Goal: Ask a question

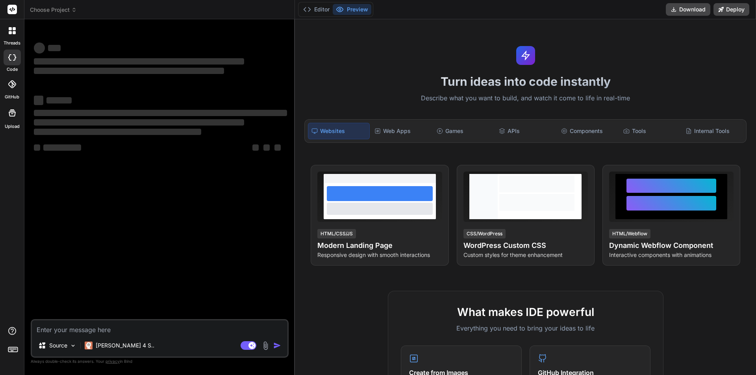
type textarea "x"
click at [144, 324] on textarea at bounding box center [159, 327] width 255 height 14
type textarea "h"
type textarea "x"
type textarea "ho"
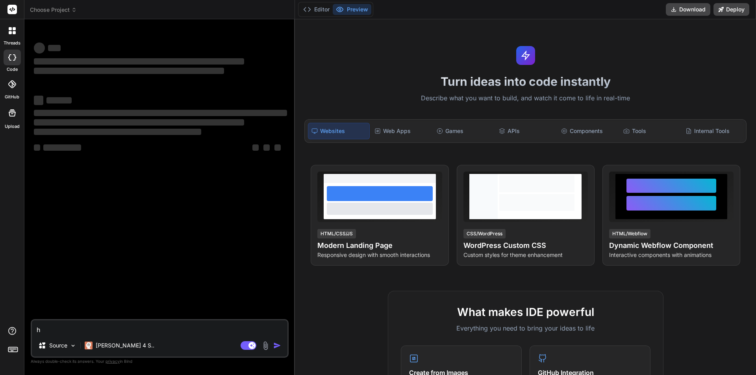
type textarea "x"
type textarea "how"
type textarea "x"
type textarea "how"
type textarea "x"
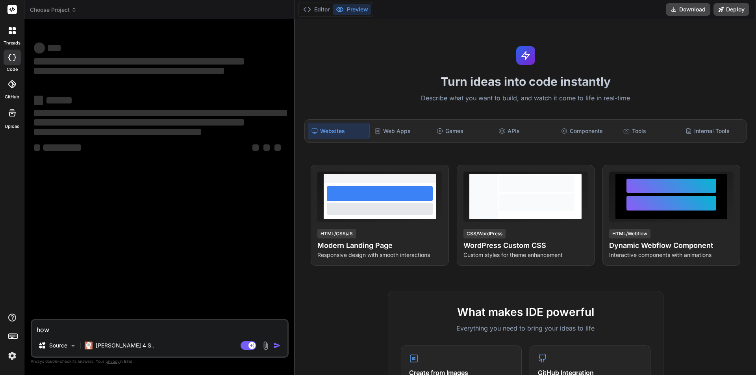
type textarea "how c"
type textarea "x"
type textarea "how ca"
type textarea "x"
type textarea "how can"
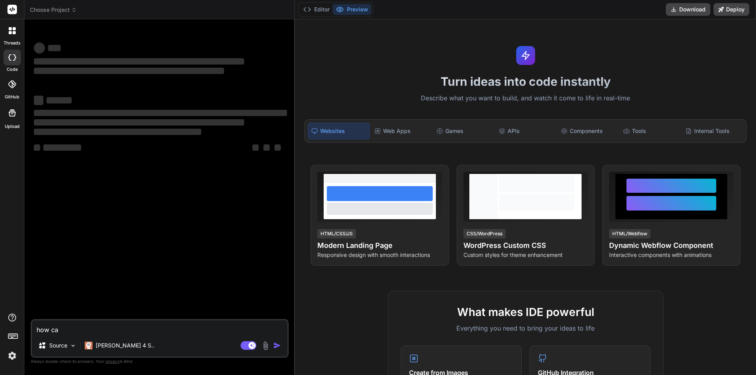
type textarea "x"
type textarea "how can"
type textarea "x"
type textarea "how can w"
type textarea "x"
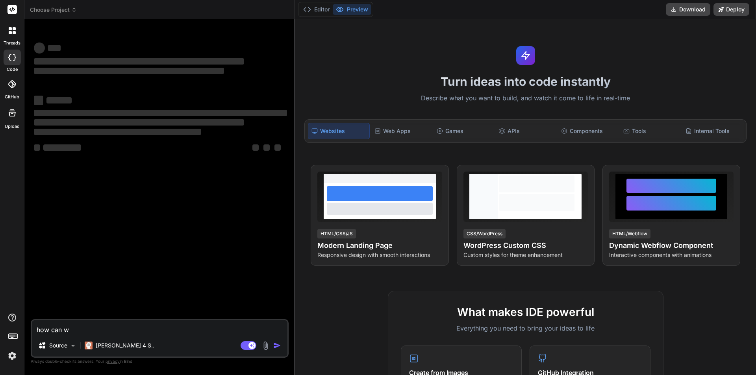
type textarea "how can we"
type textarea "x"
type textarea "how can we"
type textarea "x"
type textarea "how can we f"
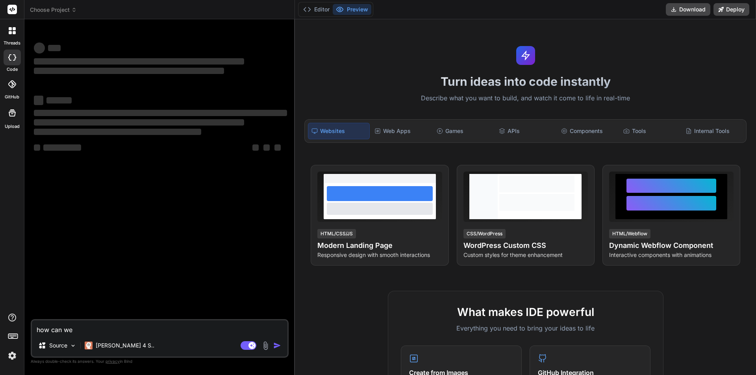
type textarea "x"
type textarea "how can we fr"
type textarea "x"
type textarea "how can we fre"
type textarea "x"
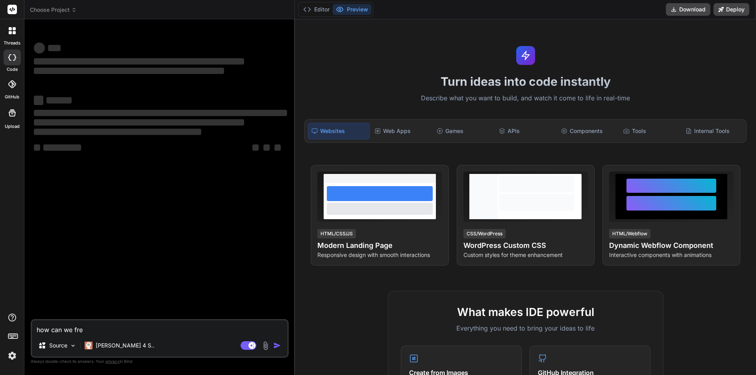
type textarea "how can we free"
type textarea "x"
type textarea "how can we freez"
type textarea "x"
type textarea "how can we freez"
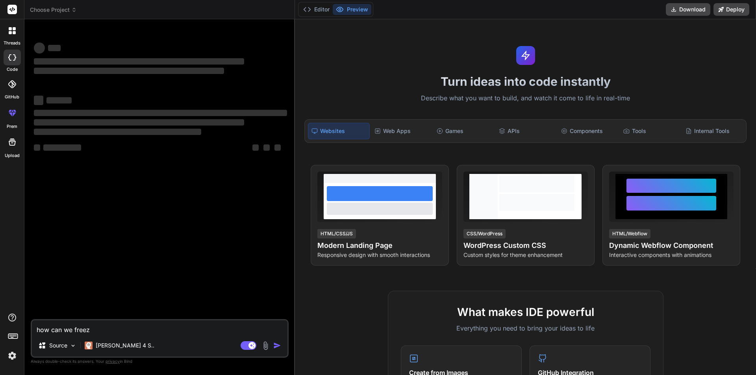
type textarea "x"
type textarea "how can we freez t"
type textarea "x"
type textarea "how can we freez th"
type textarea "x"
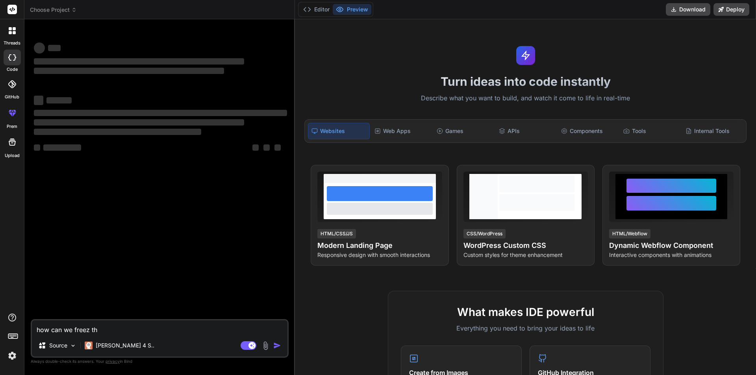
type textarea "how can we freez thi"
type textarea "x"
type textarea "how can we freez this"
type textarea "x"
type textarea "how can we freez this"
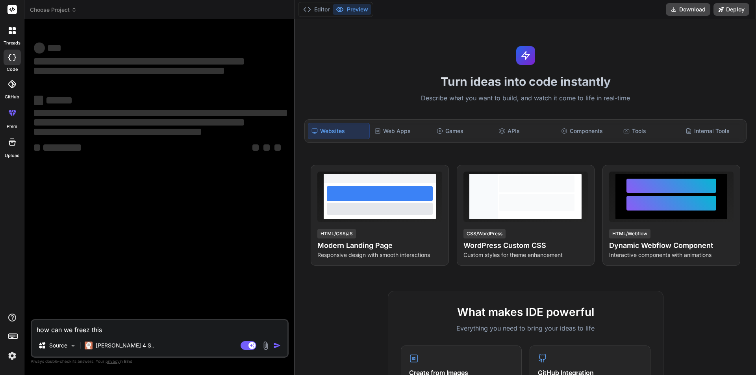
type textarea "x"
type textarea "how can we freez this p"
type textarea "x"
type textarea "how can we freez this pa"
type textarea "x"
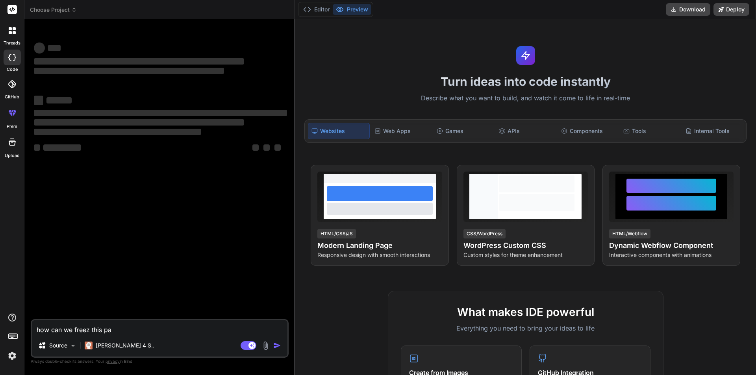
type textarea "how can we freez this pag"
type textarea "x"
type textarea "how can we freez this page"
type textarea "x"
type textarea "how can we freez this page"
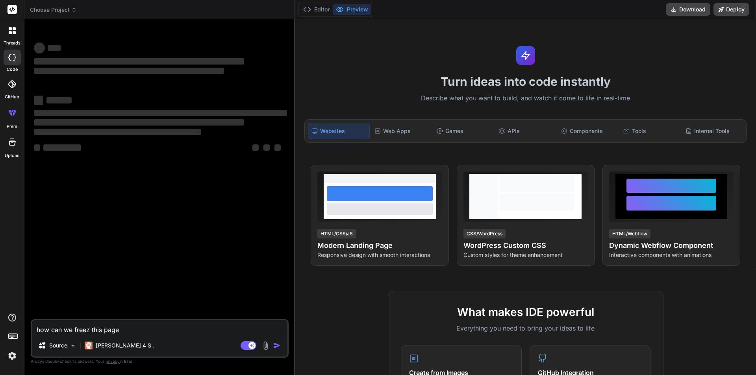
type textarea "x"
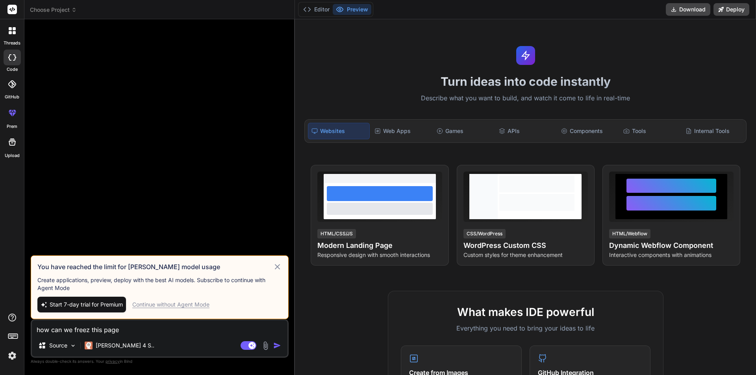
type textarea "how can we freez this page"
type textarea "x"
type textarea "how can we freez this pag"
type textarea "x"
type textarea "how can we freez this pa"
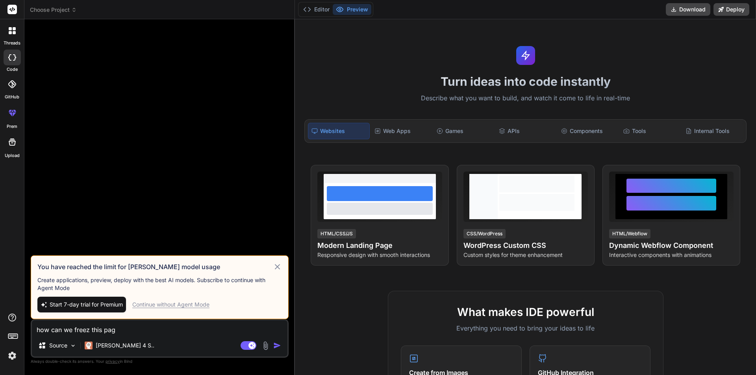
type textarea "x"
type textarea "how can we freez this p"
type textarea "x"
type textarea "how can we freez this"
type textarea "x"
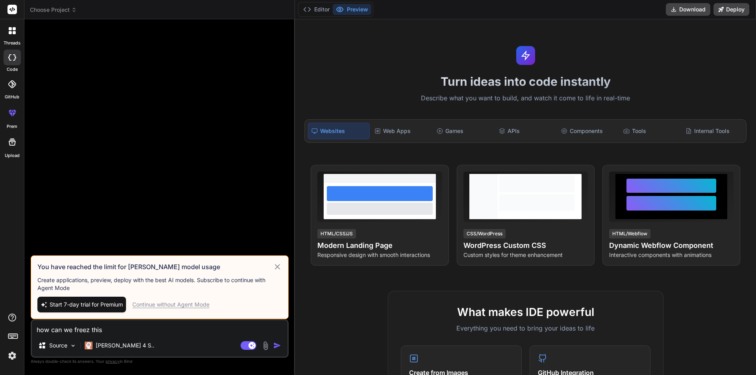
type textarea "how can we freez this"
type textarea "x"
type textarea "how can we freez thi"
type textarea "x"
type textarea "how can we freez th"
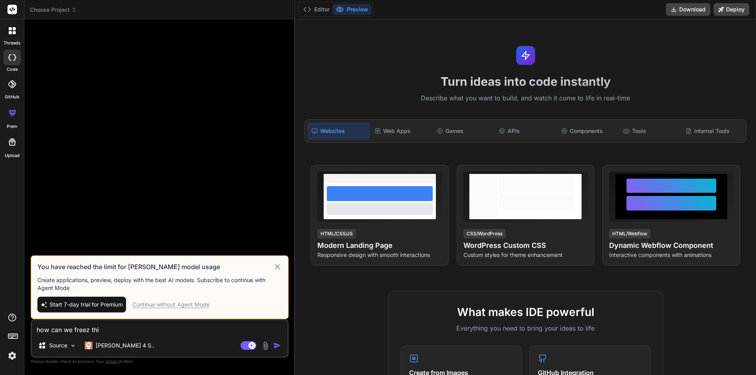
type textarea "x"
type textarea "how can we freez t"
type textarea "x"
type textarea "how can we freez"
type textarea "x"
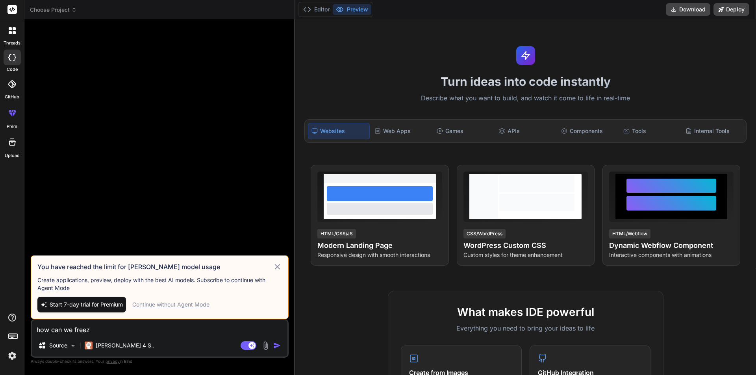
type textarea "how can we freez t"
type textarea "x"
type textarea "how can we freez th"
type textarea "x"
type textarea "how can we freez the"
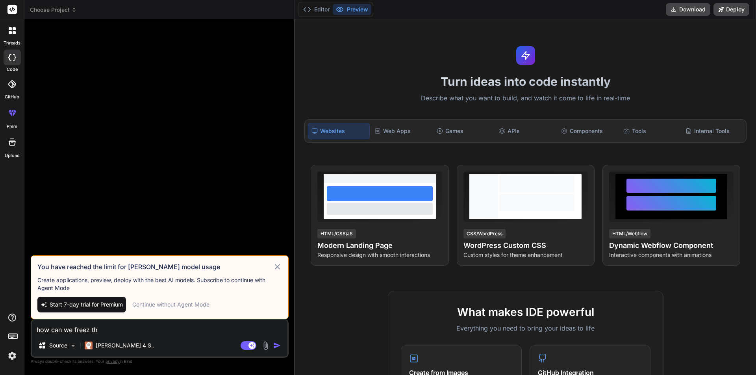
type textarea "x"
type textarea "how can we freez the"
type textarea "x"
type textarea "how can we freez the p"
type textarea "x"
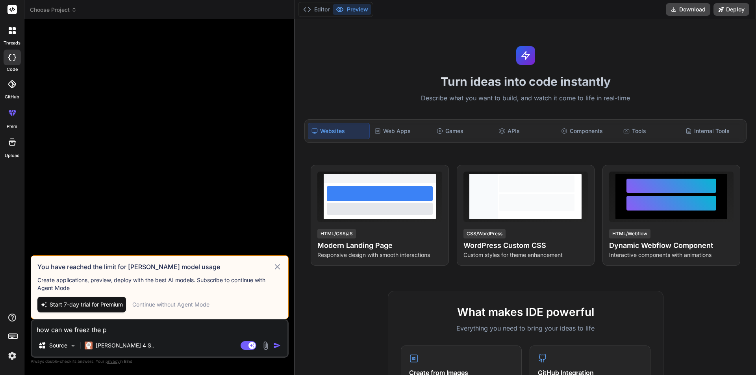
type textarea "how can we freez the pa"
type textarea "x"
type textarea "how can we freez the pag"
type textarea "x"
type textarea "how can we freez the page"
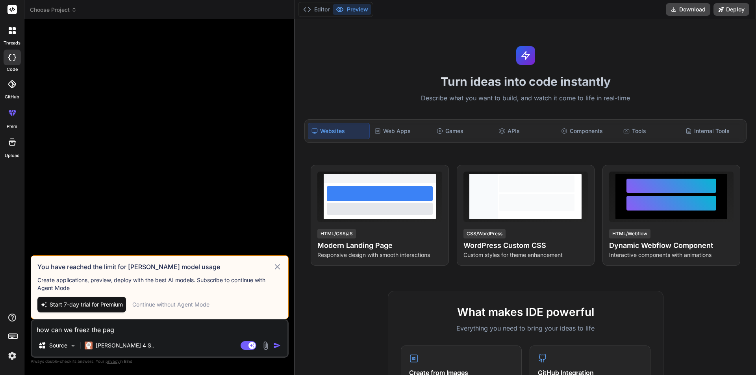
type textarea "x"
type textarea "how can we freez the page"
type textarea "x"
type textarea "how can we freez the page i"
type textarea "x"
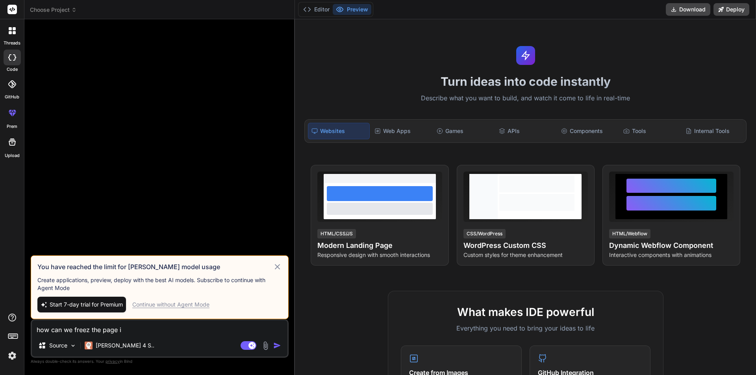
type textarea "how can we freez the page in"
type textarea "x"
type textarea "how can we freez the page in"
type textarea "x"
type textarea "how can we freez the page in ."
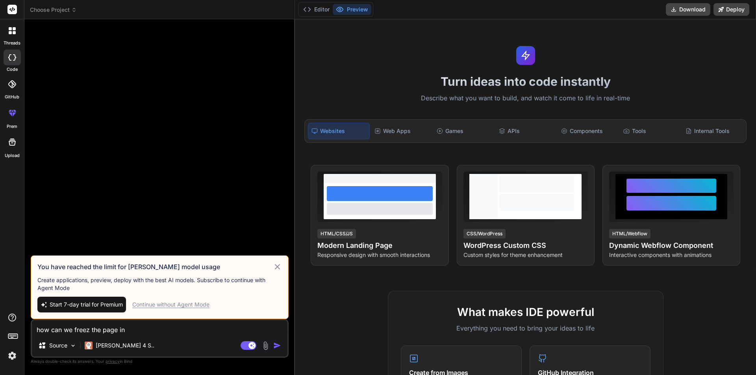
type textarea "x"
type textarea "how can we freez the page in .n"
type textarea "x"
type textarea "how can we freez the page in .ne"
type textarea "x"
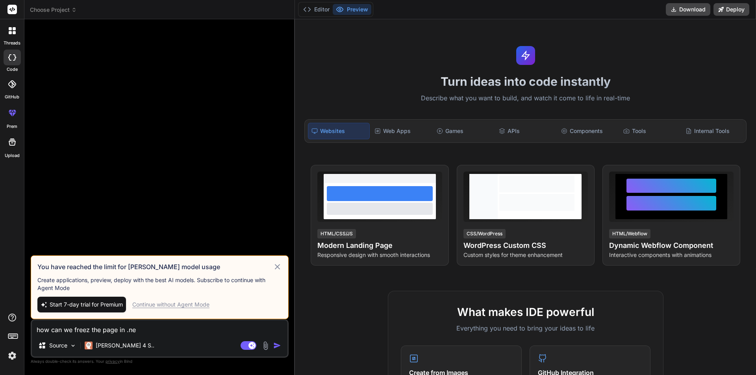
type textarea "how can we freez the page in .net"
type textarea "x"
type textarea "how can we freez the page in .net"
type textarea "x"
click at [111, 332] on textarea "how can we freez the page in .net" at bounding box center [159, 327] width 255 height 14
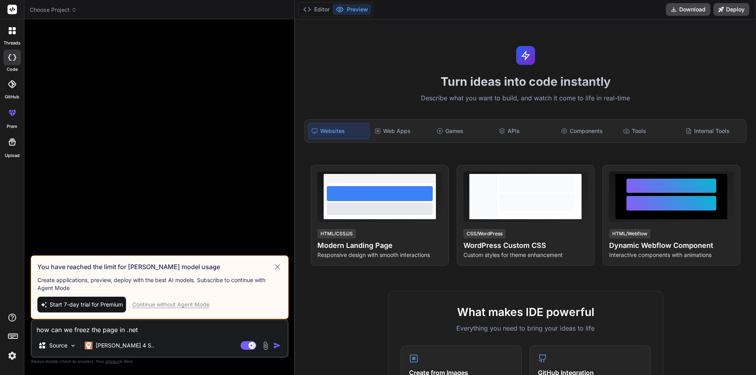
click at [111, 332] on textarea "how can we freez the page in .net" at bounding box center [159, 327] width 255 height 14
type textarea "how can we freez the vin .net"
type textarea "x"
type textarea "how can we freez the viin .net"
type textarea "x"
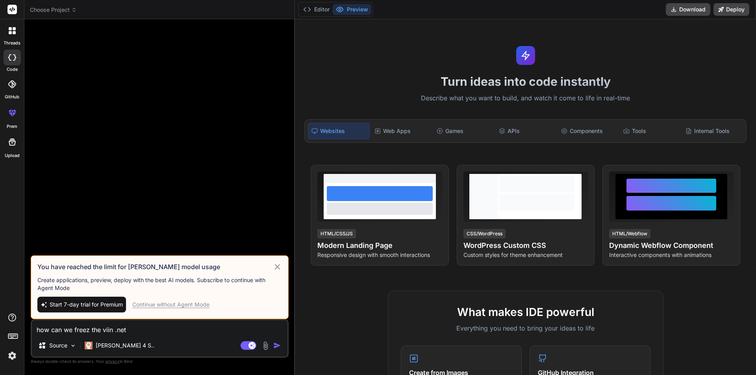
type textarea "how can we freez the viein .net"
type textarea "x"
type textarea "how can we freez the viewin .net"
type textarea "x"
type textarea "how can we freez the view in .net"
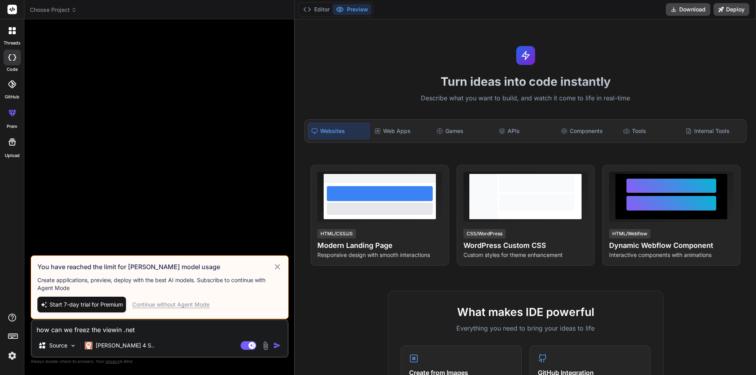
type textarea "x"
type textarea "how can we freez the view pin .net"
type textarea "x"
type textarea "how can we freez the view pain .net"
type textarea "x"
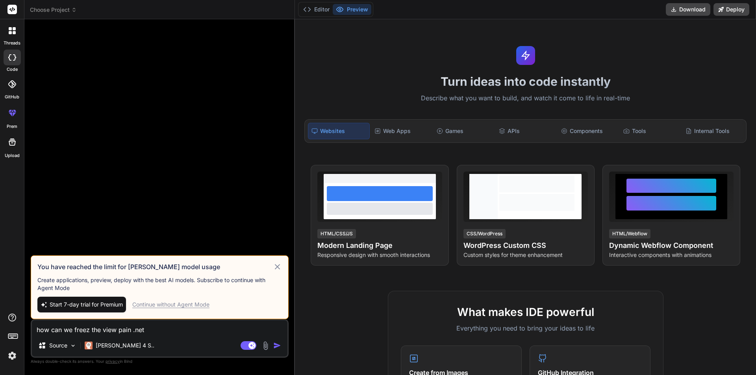
type textarea "how can we freez the view pagin .net"
type textarea "x"
type textarea "how can we freez the view pagein .net"
type textarea "x"
type textarea "how can we freez the view page in .net"
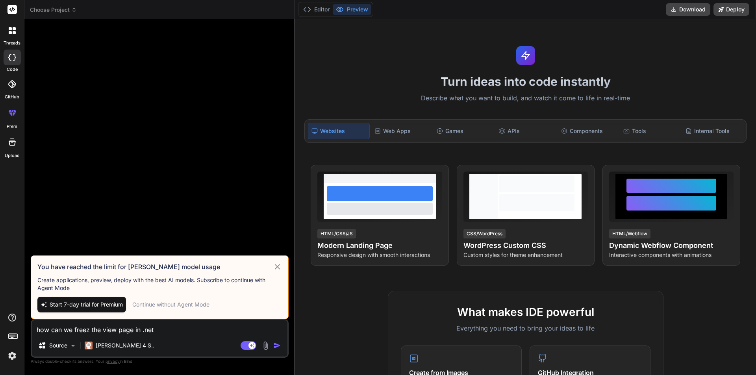
type textarea "x"
click at [200, 326] on textarea "how can we freez the view page in .net" at bounding box center [159, 327] width 255 height 14
type textarea "how can we freez the view page in .net a"
type textarea "x"
type textarea "how can we freez the view page in .net ap"
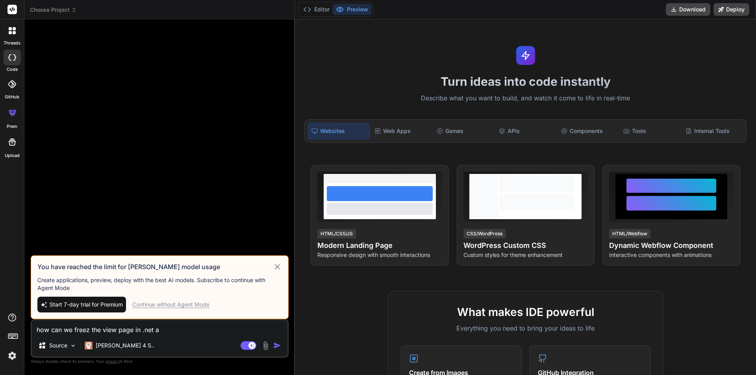
type textarea "x"
type textarea "how can we freez the view page in .net app"
type textarea "x"
type textarea "how can we freez the view page in .net appl"
type textarea "x"
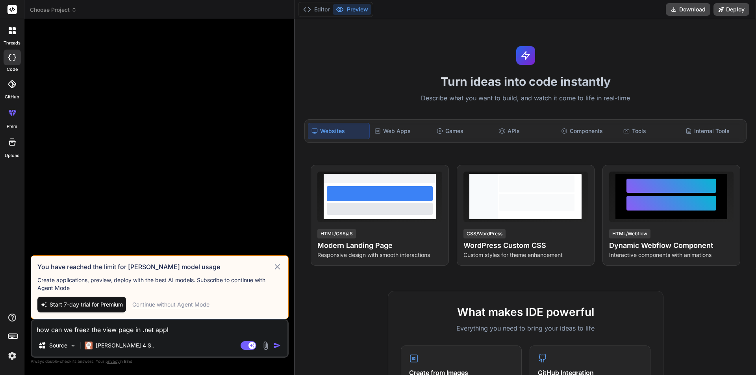
type textarea "how can we freez the view page in .net appli"
type textarea "x"
type textarea "how can we freez the view page in .net applic"
type textarea "x"
type textarea "how can we freez the view page in .net applica"
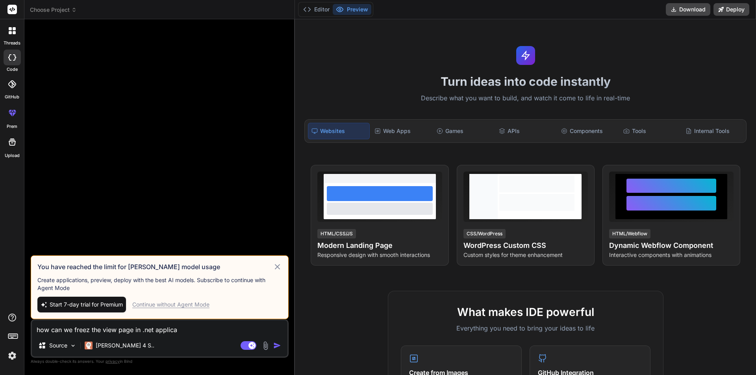
type textarea "x"
type textarea "how can we freez the view page in .net applicat"
type textarea "x"
type textarea "how can we freez the view page in .net applicati"
type textarea "x"
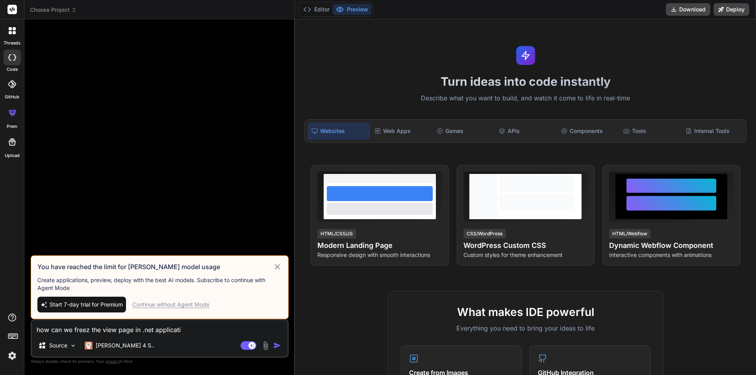
type textarea "how can we freez the view page in .net applicatio"
type textarea "x"
type textarea "how can we freez the view page in .net application"
type textarea "x"
type textarea "how can we freez the view page in .net application"
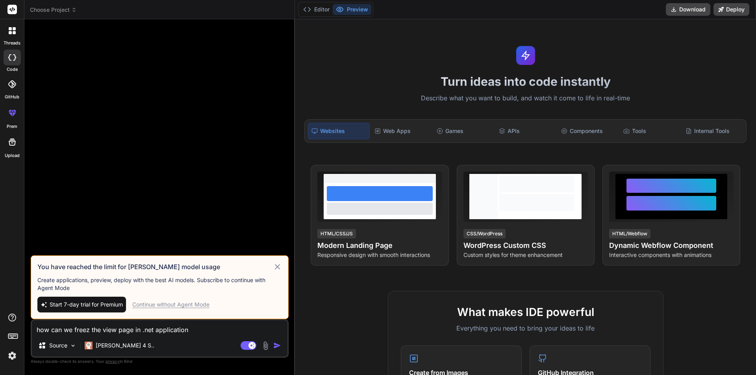
type textarea "x"
type textarea "how can we freez the view page in .net application u"
type textarea "x"
type textarea "how can we freez the view page in .net application us"
type textarea "x"
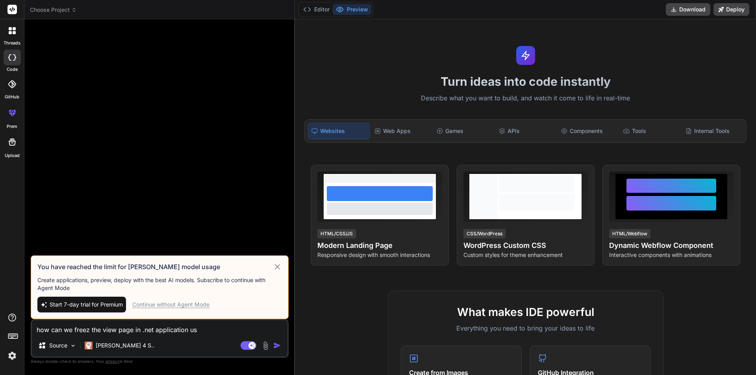
type textarea "how can we freez the view page in .net application usi"
type textarea "x"
type textarea "how can we freez the view page in .net application usin"
type textarea "x"
type textarea "how can we freez the view page in .net application using"
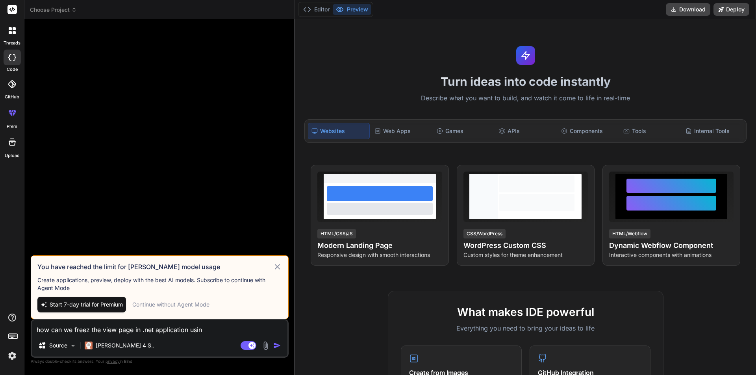
type textarea "x"
type textarea "how can we freez the view page in .net application using"
type textarea "x"
type textarea "how can we freez the view page in .net application using h"
type textarea "x"
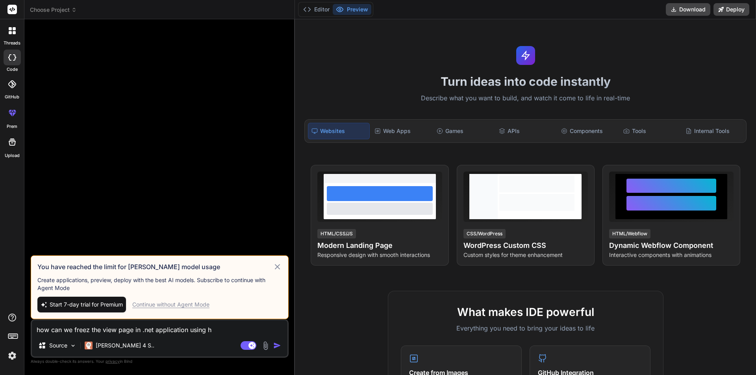
type textarea "how can we freez the view page in .net application using ht"
type textarea "x"
type textarea "how can we freez the view page in .net application using htm"
type textarea "x"
type textarea "how can we freez the view page in .net application using html"
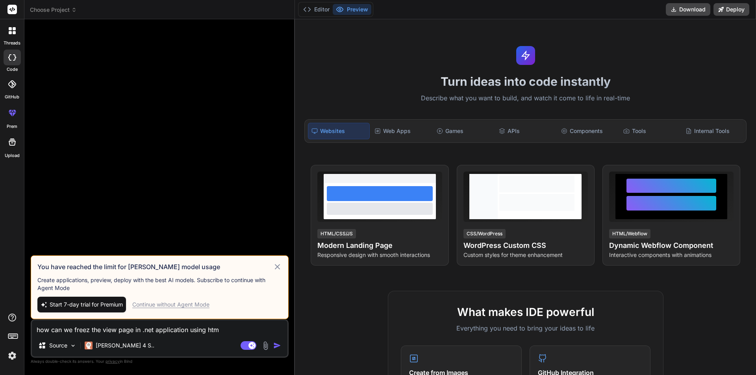
type textarea "x"
type textarea "how can we freez the view page in .net application using html"
type textarea "x"
type textarea "how can we freez the view page in .net application using html ?"
type textarea "x"
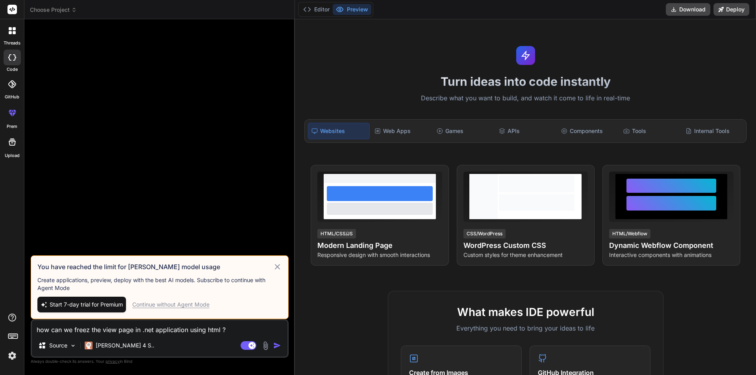
type textarea "how can we freez the view page in .net application using html ?"
click at [273, 266] on icon at bounding box center [277, 266] width 9 height 9
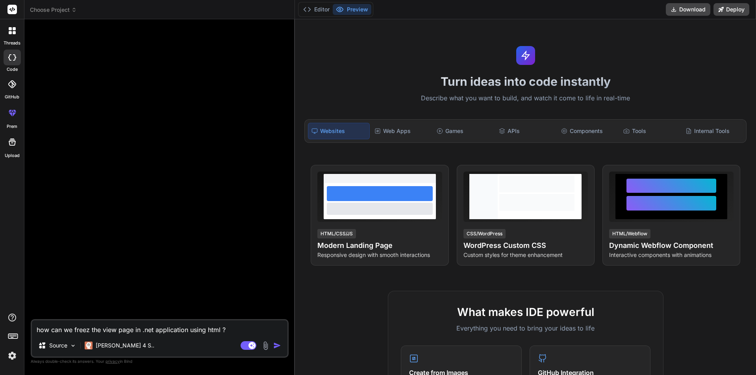
click at [279, 348] on img "button" at bounding box center [277, 346] width 8 height 8
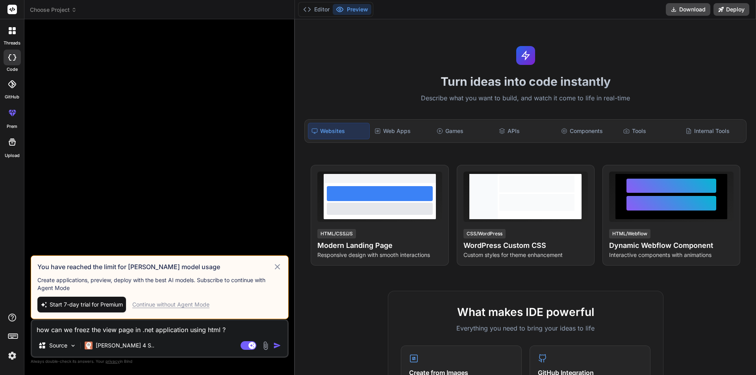
click at [170, 304] on div "Continue without Agent Mode" at bounding box center [170, 305] width 77 height 8
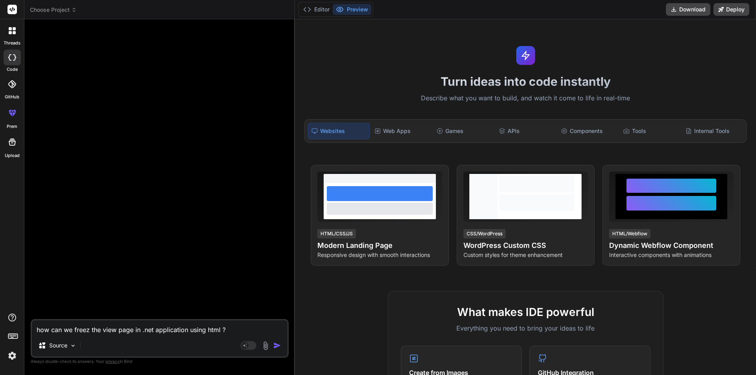
click at [278, 343] on img "button" at bounding box center [277, 346] width 8 height 8
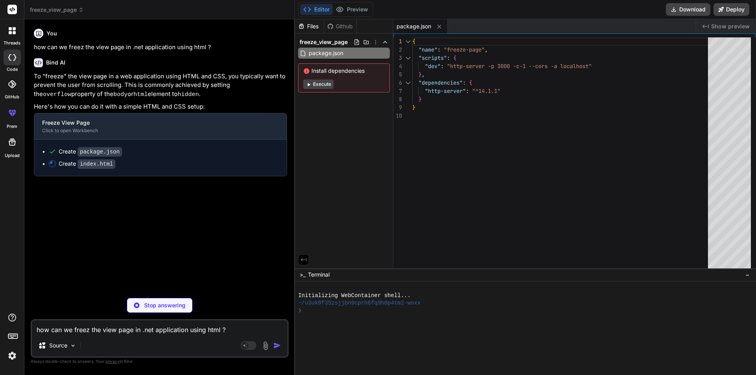
type textarea "x"
type textarea "scroll to see this content.</p> </div> </div> </body> </html>"
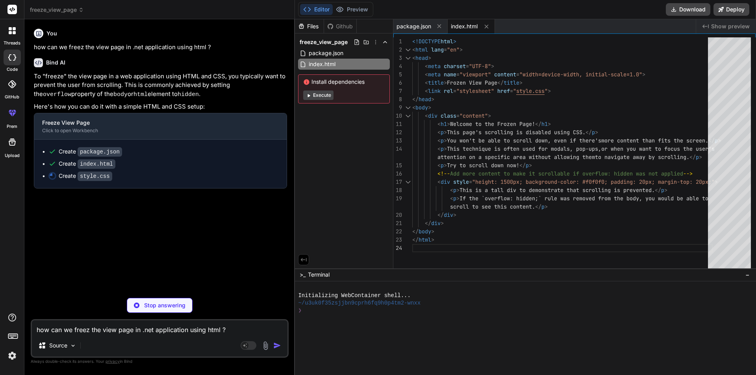
type textarea "x"
type textarea "p { margin-bottom: 10px; line-height: 1.6; }"
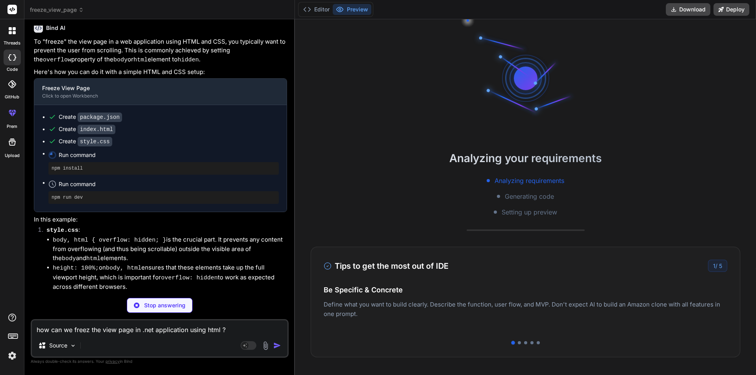
scroll to position [42, 0]
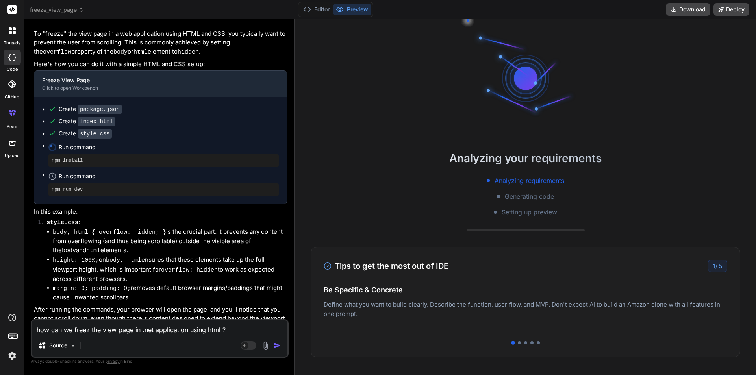
click at [139, 179] on span "Run command" at bounding box center [169, 176] width 220 height 8
click at [117, 320] on textarea "how can we freez the view page in .net application using html ?" at bounding box center [159, 327] width 255 height 14
click at [117, 327] on textarea "how can we freez the view page in .net application using html ?" at bounding box center [159, 327] width 255 height 14
click at [177, 269] on code "overflow: hidden" at bounding box center [189, 270] width 57 height 7
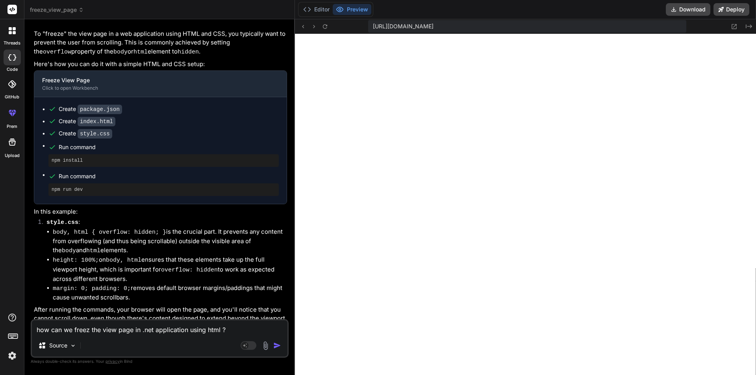
scroll to position [39, 0]
type textarea "x"
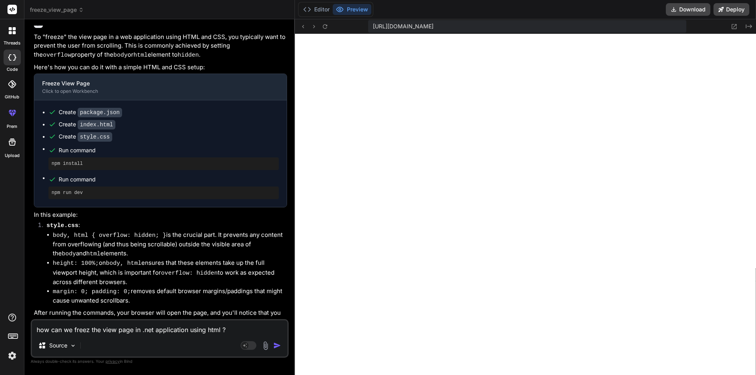
scroll to position [42, 0]
